Goal: Download file/media

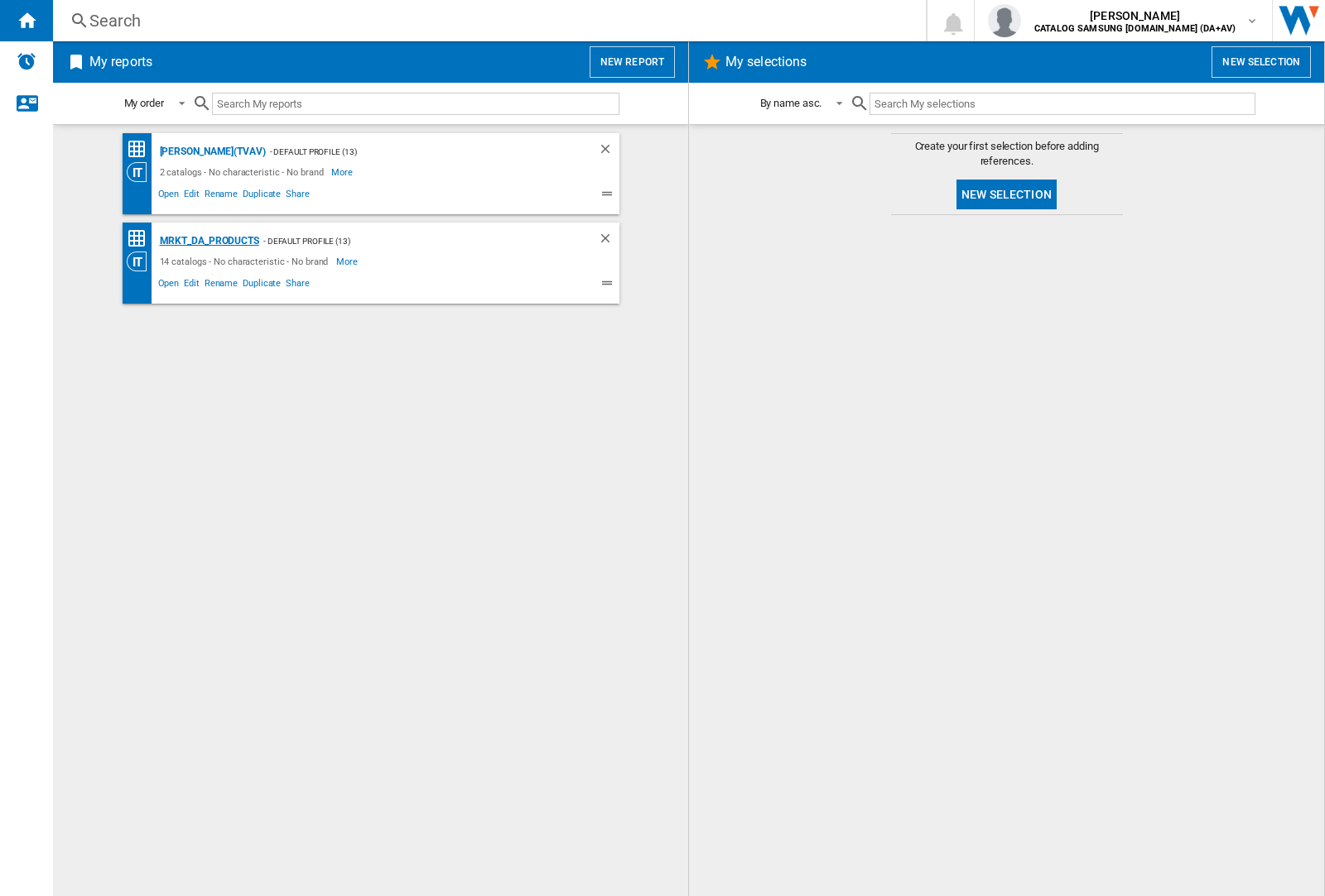
click at [208, 241] on div "MRKT_DA_PRODUCTS" at bounding box center [207, 241] width 103 height 20
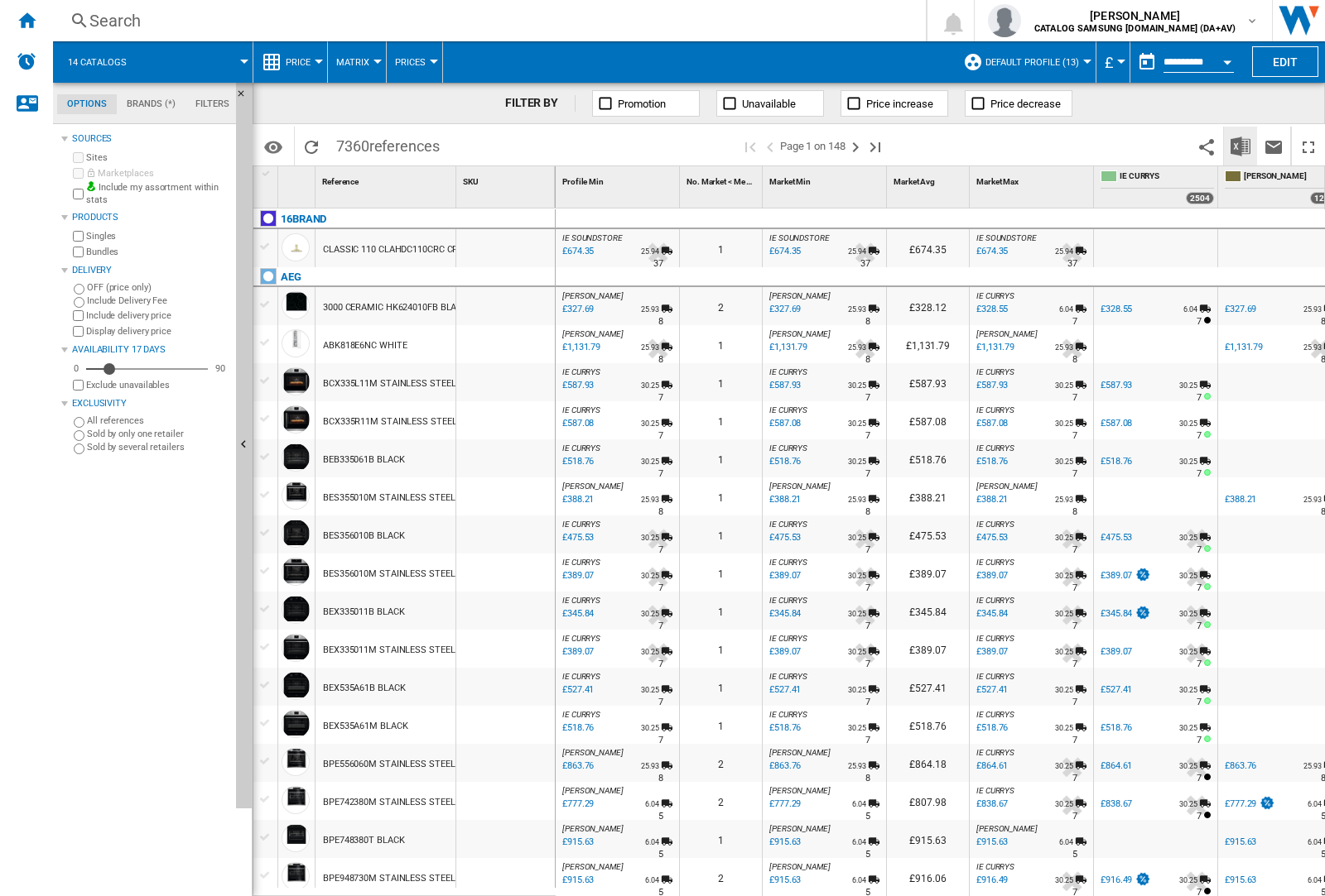
click at [1240, 145] on img "Download in Excel" at bounding box center [1240, 146] width 20 height 20
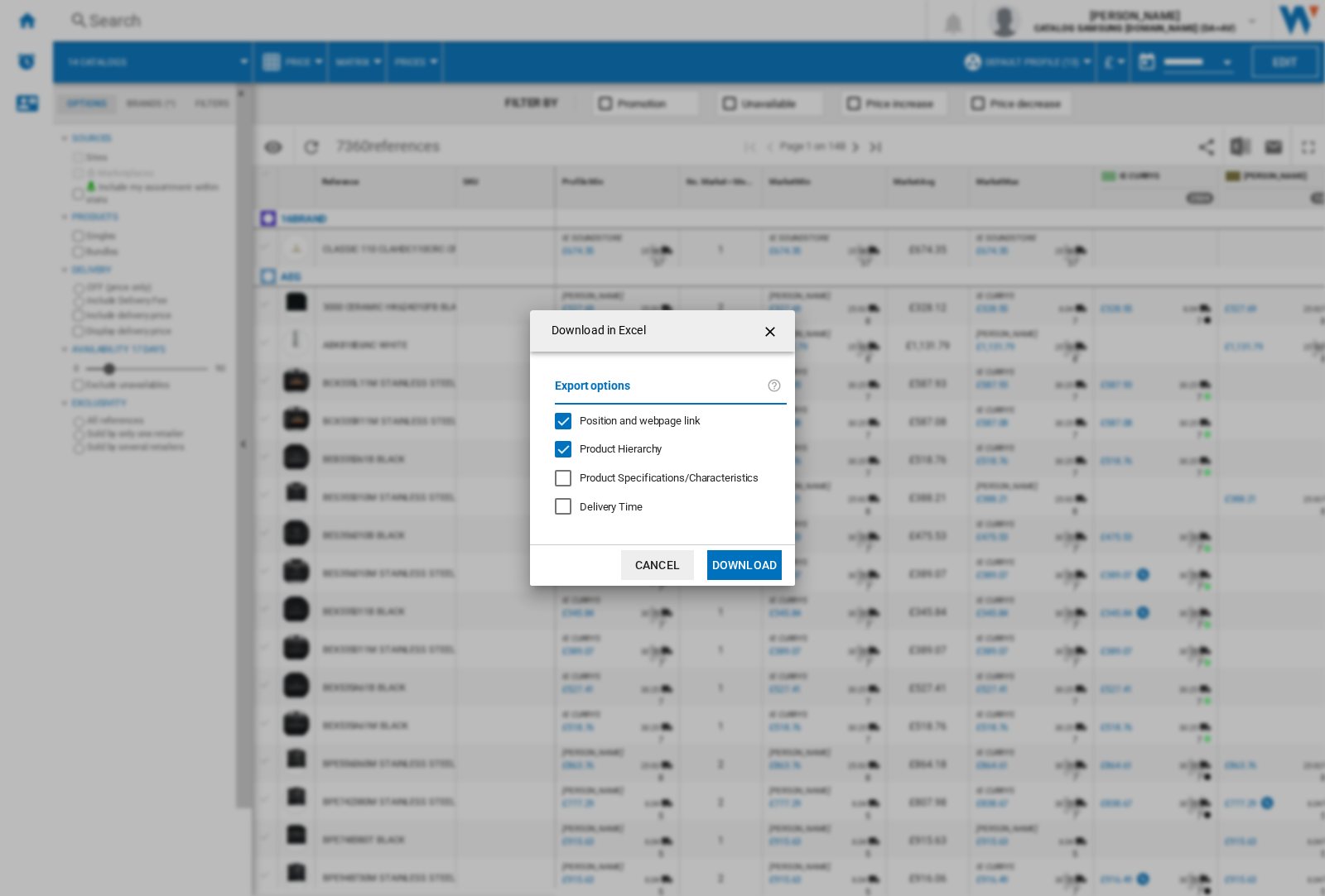
click at [629, 420] on span "Position and webpage link" at bounding box center [640, 421] width 121 height 13
click at [744, 565] on button "Download" at bounding box center [744, 565] width 74 height 30
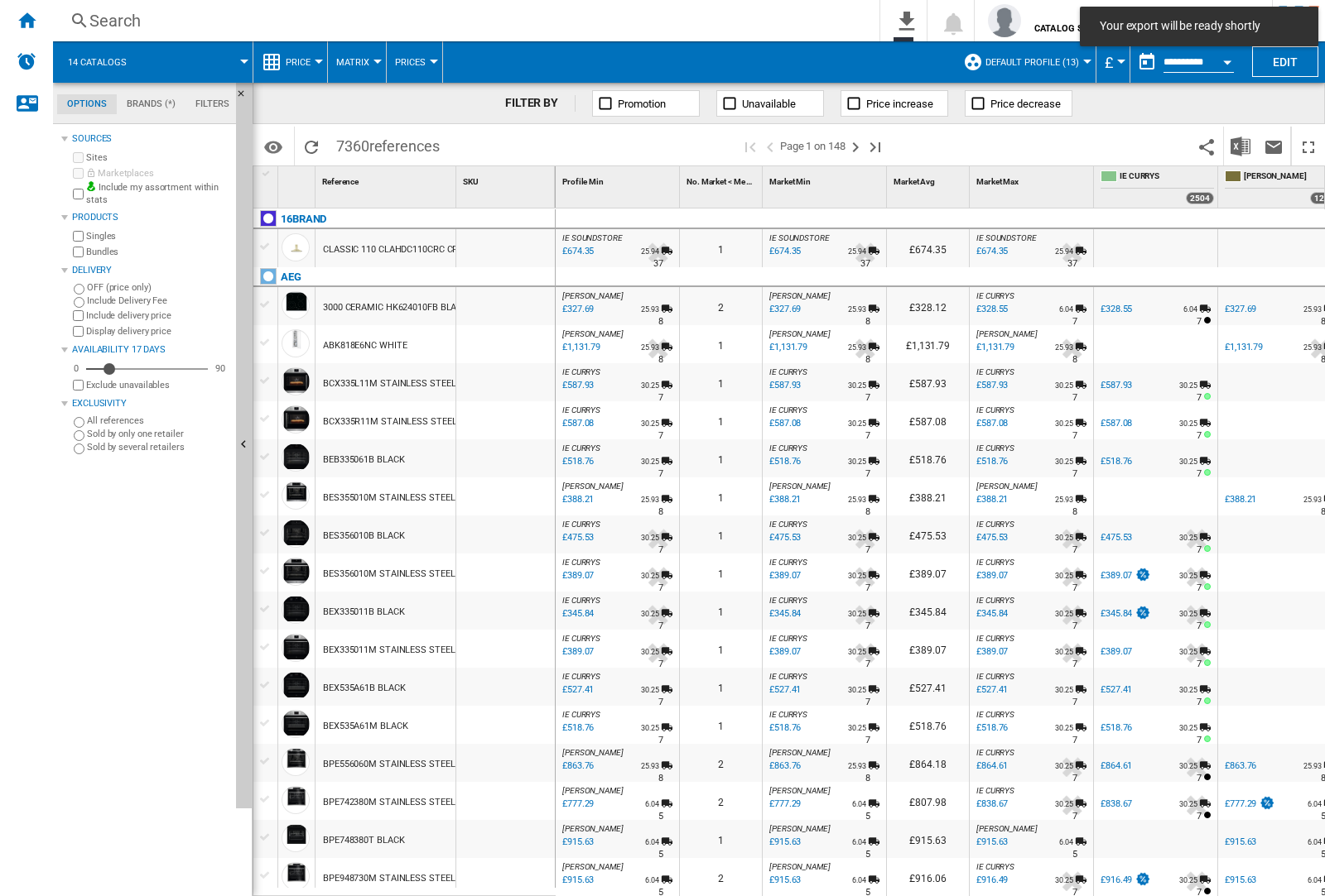
click at [511, 379] on div at bounding box center [505, 382] width 98 height 38
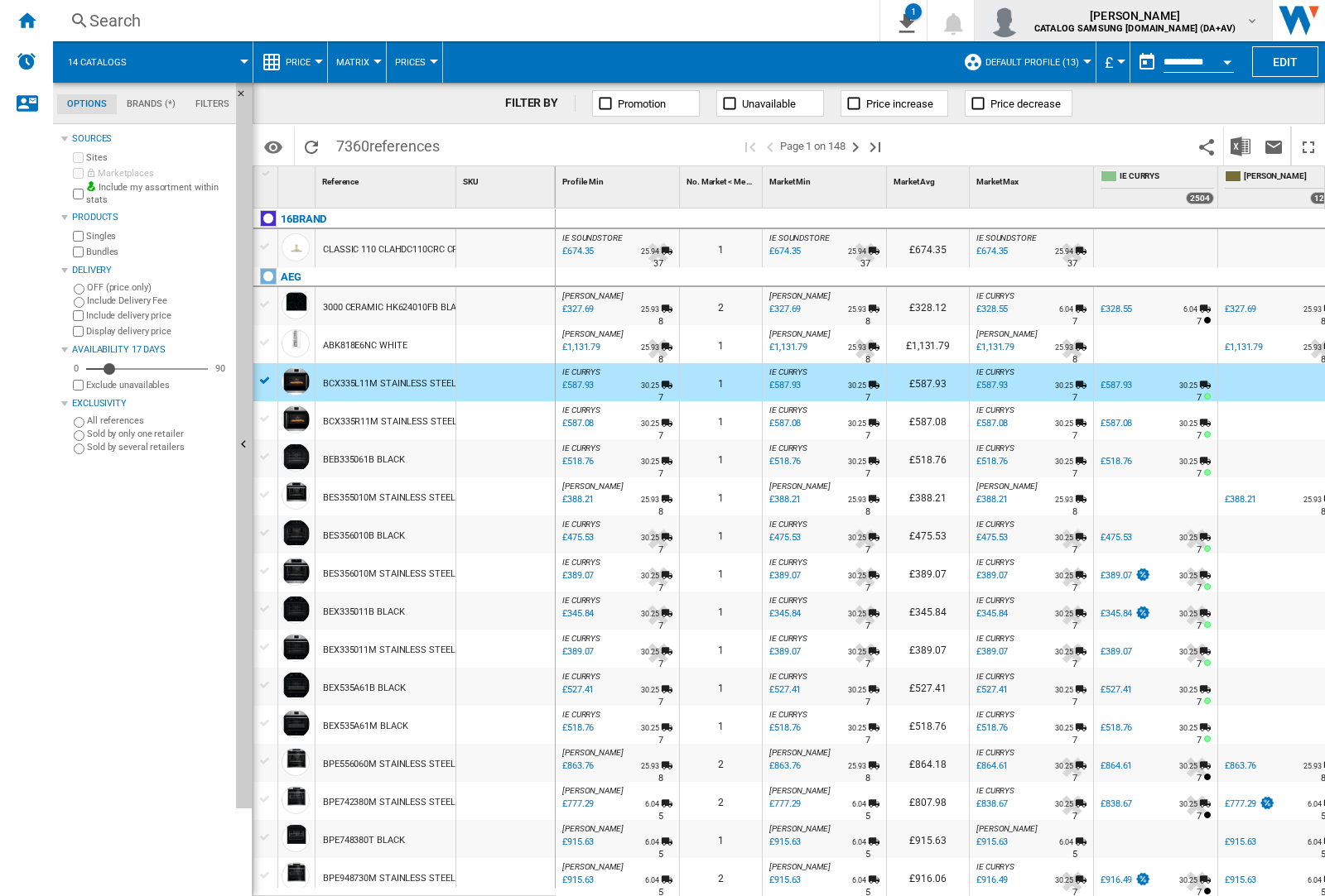
click at [1021, 20] on img "button" at bounding box center [1004, 20] width 33 height 33
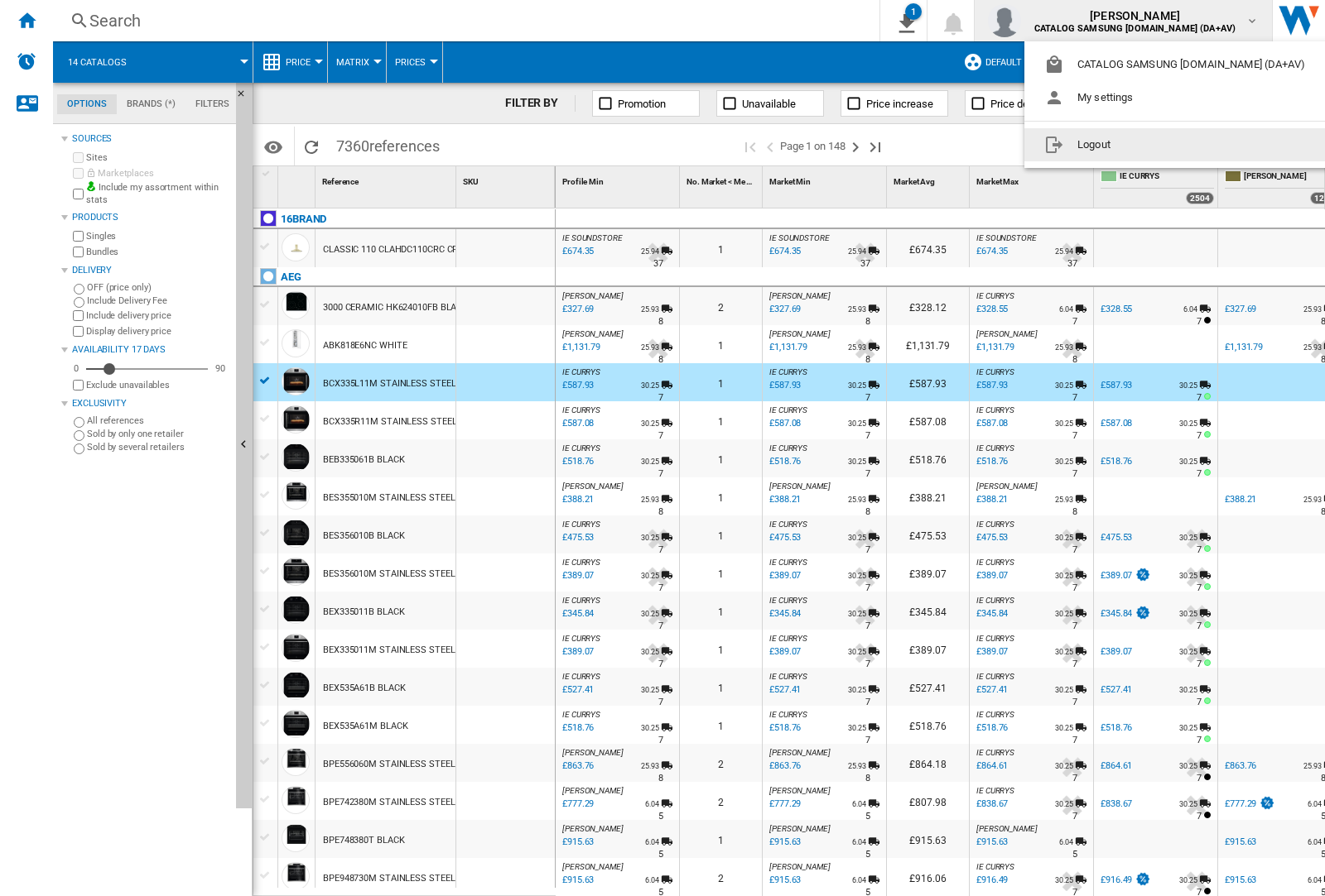
click at [1152, 145] on button "Logout" at bounding box center [1178, 144] width 307 height 33
